Goal: Information Seeking & Learning: Find specific page/section

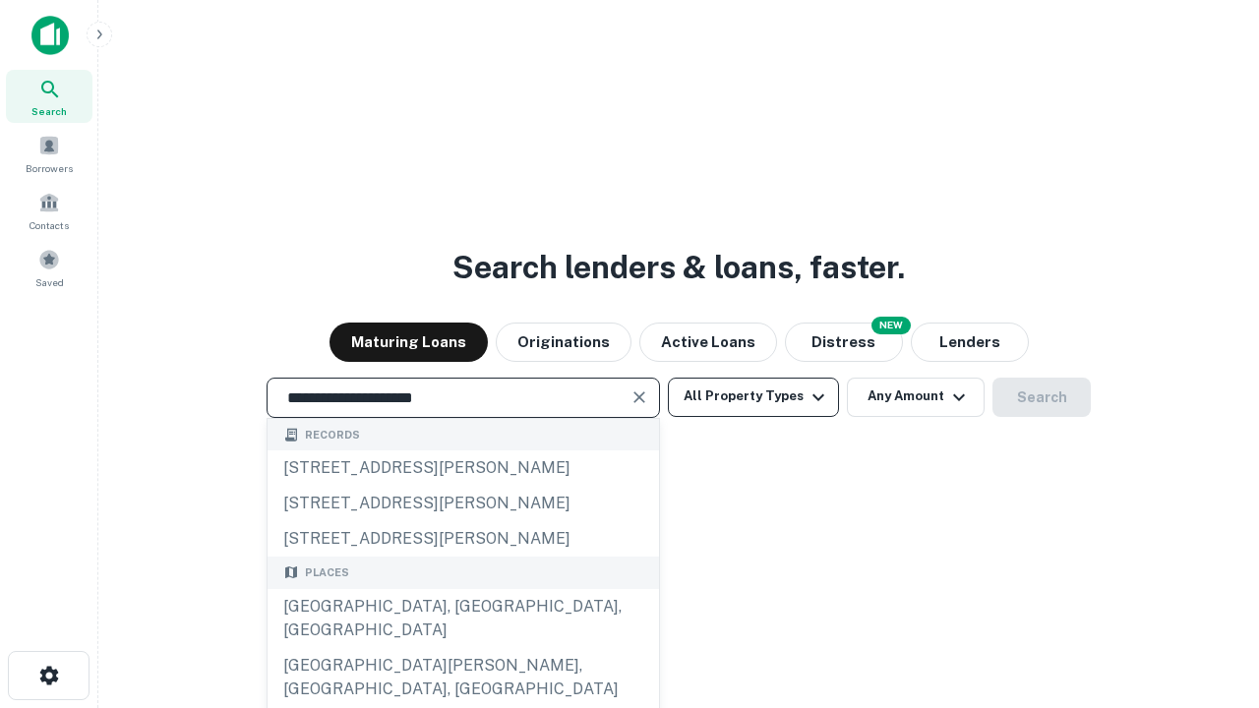
click at [462, 648] on div "[GEOGRAPHIC_DATA], [GEOGRAPHIC_DATA], [GEOGRAPHIC_DATA]" at bounding box center [463, 618] width 391 height 59
click at [753, 396] on button "All Property Types" at bounding box center [753, 397] width 171 height 39
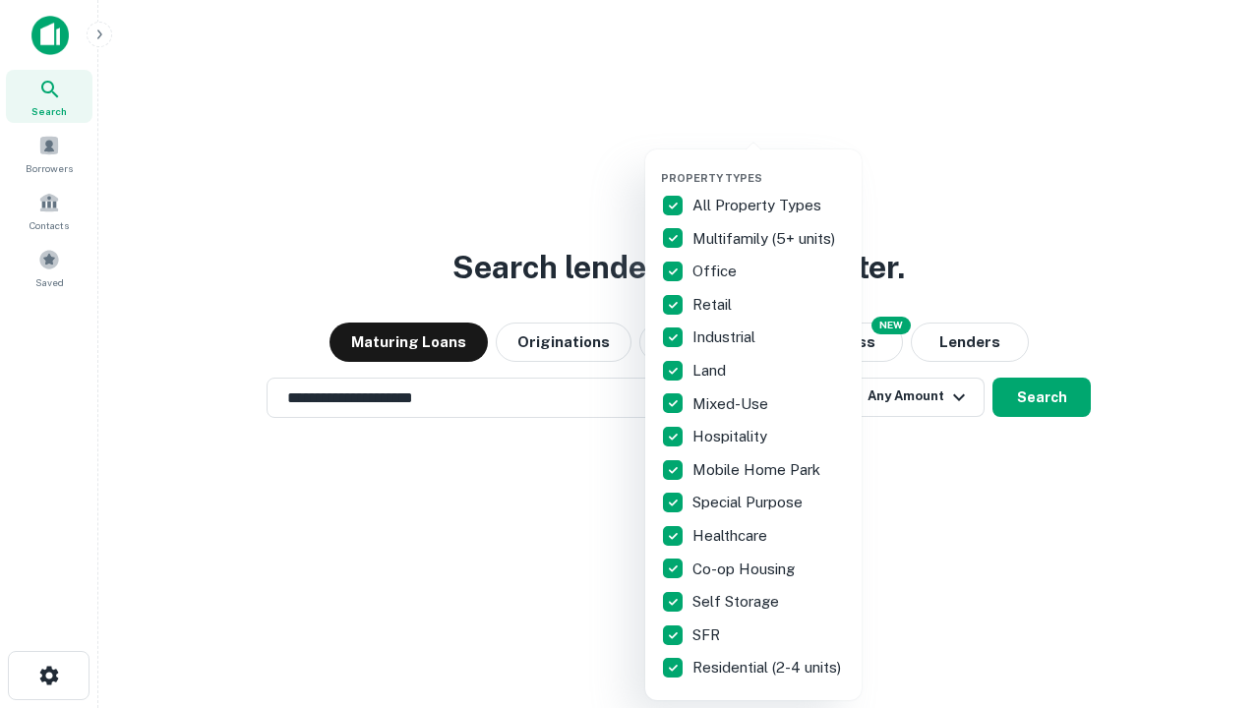
type input "**********"
click at [769, 165] on button "button" at bounding box center [769, 165] width 216 height 1
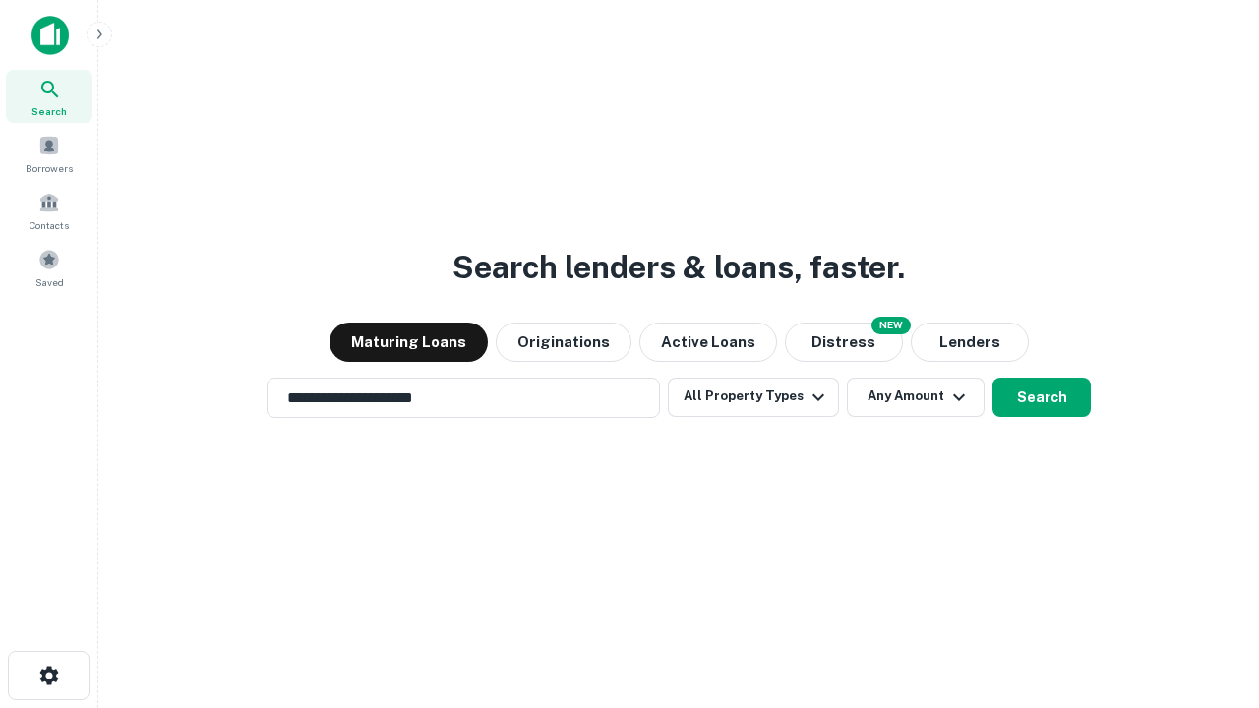
scroll to position [12, 237]
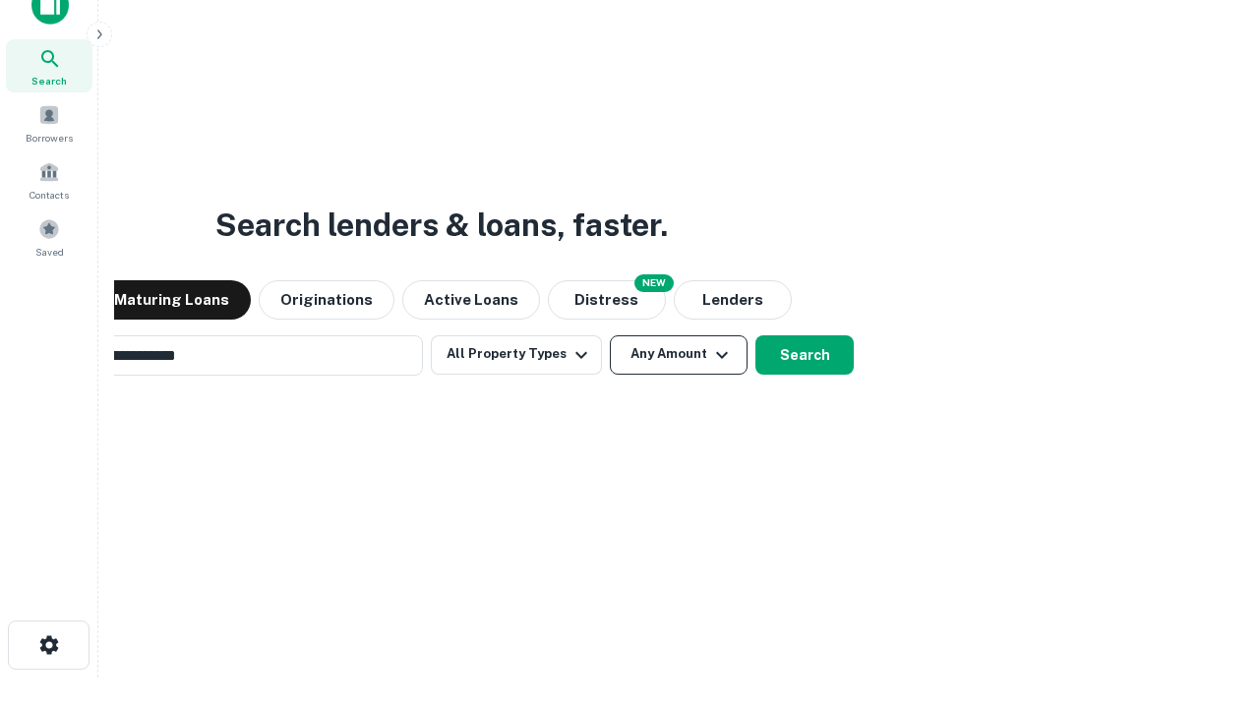
click at [610, 335] on button "Any Amount" at bounding box center [679, 354] width 138 height 39
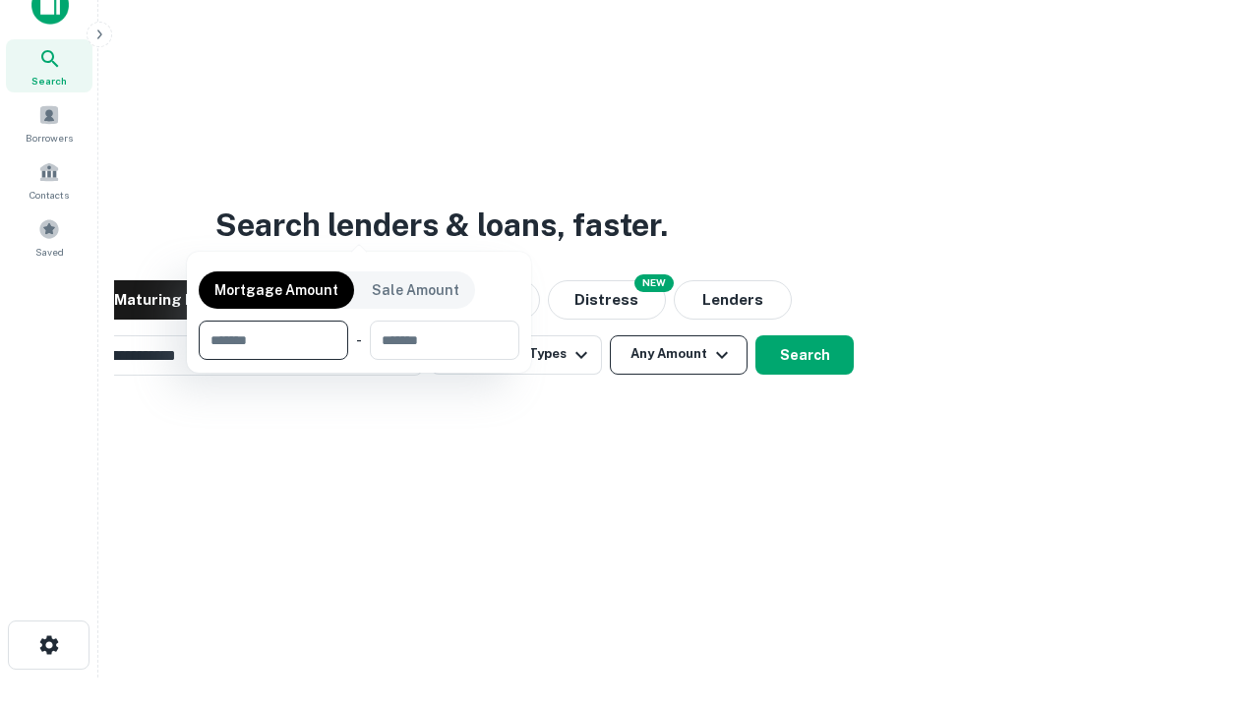
scroll to position [142, 557]
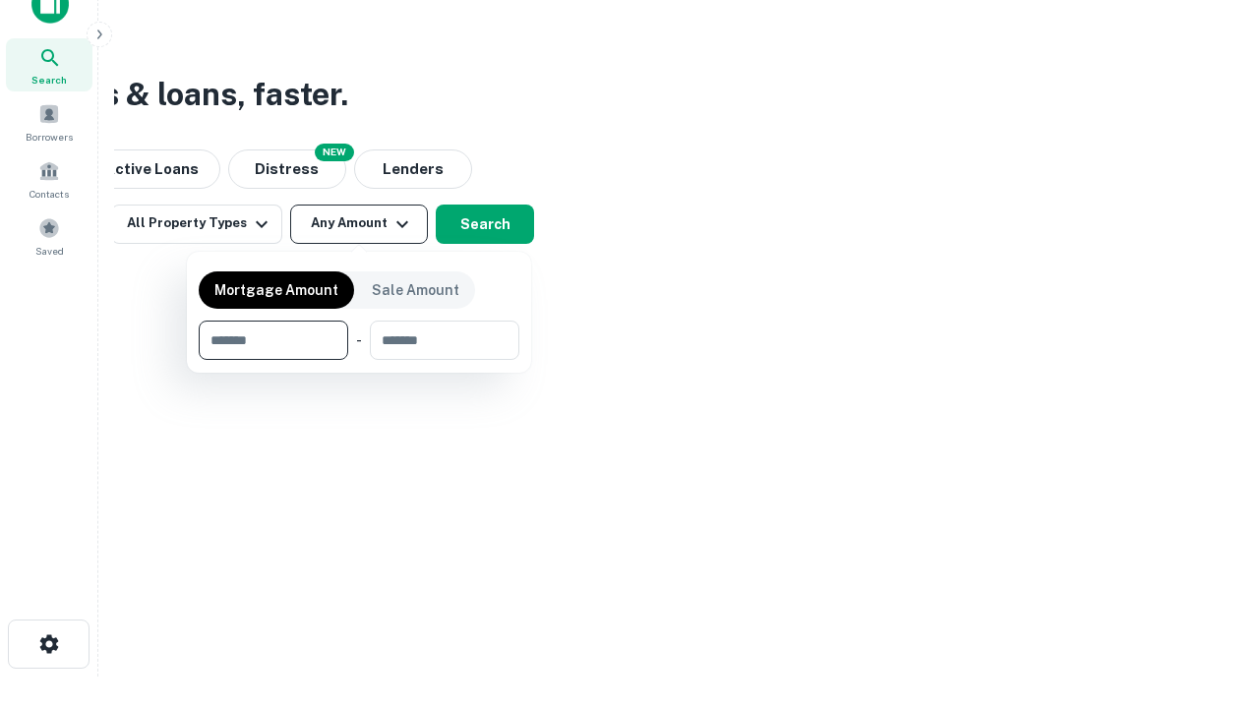
type input "*******"
click at [359, 360] on button "button" at bounding box center [359, 360] width 321 height 1
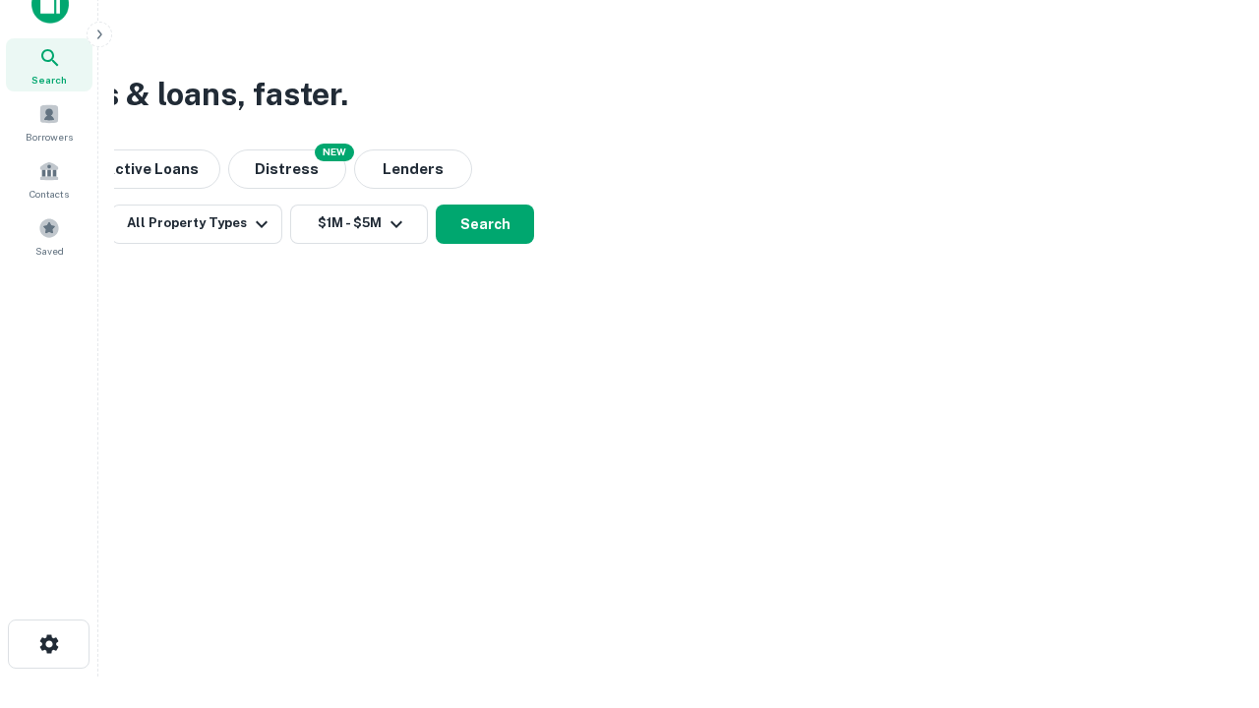
scroll to position [0, 0]
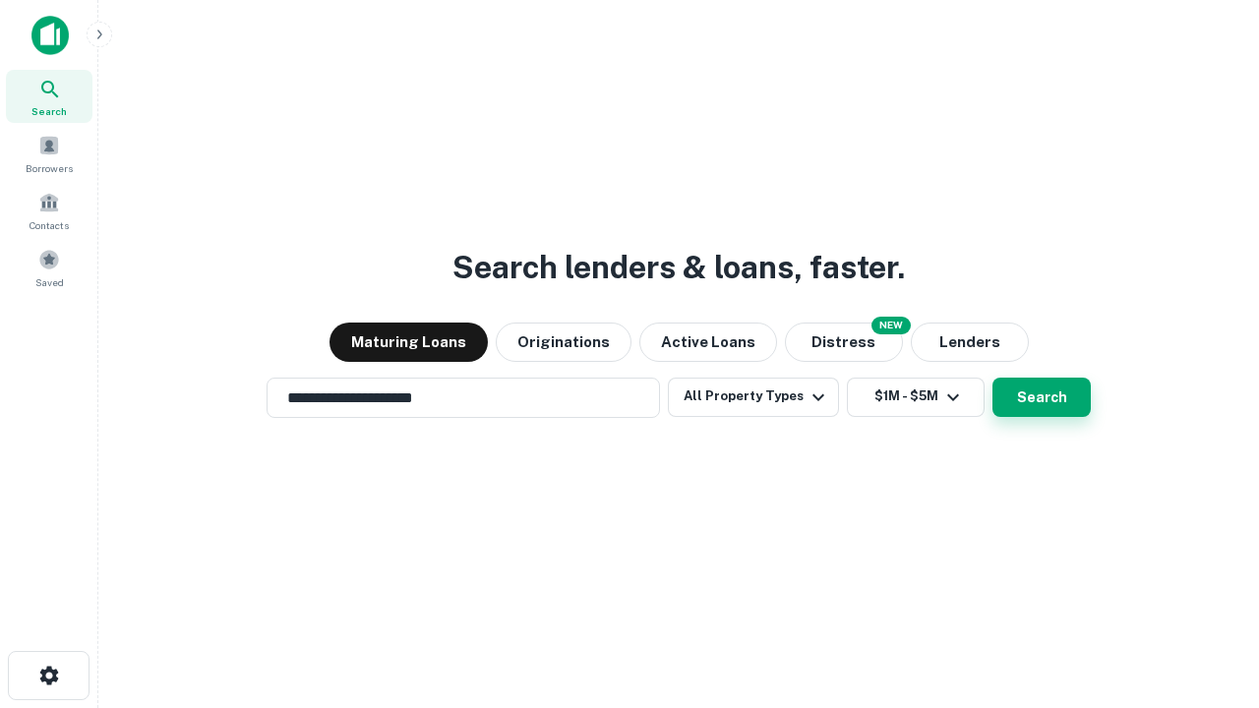
click at [992, 378] on button "Search" at bounding box center [1041, 397] width 98 height 39
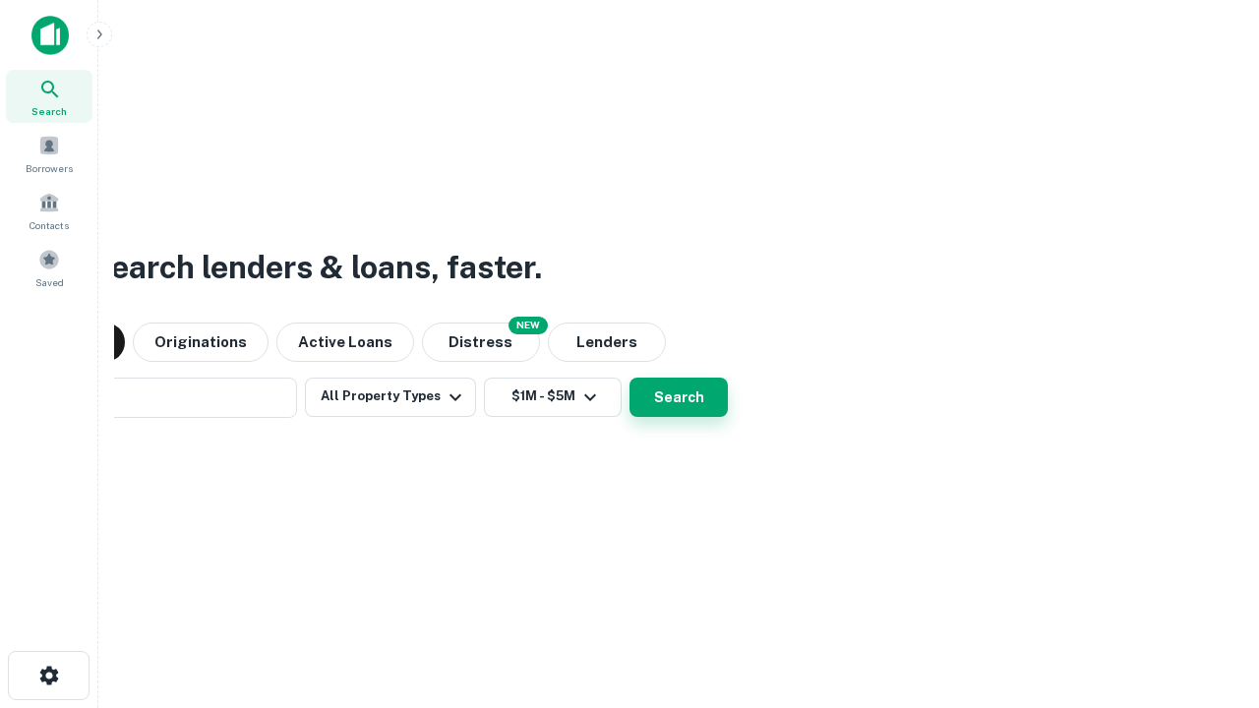
scroll to position [30, 0]
